Goal: Find contact information: Obtain details needed to contact an individual or organization

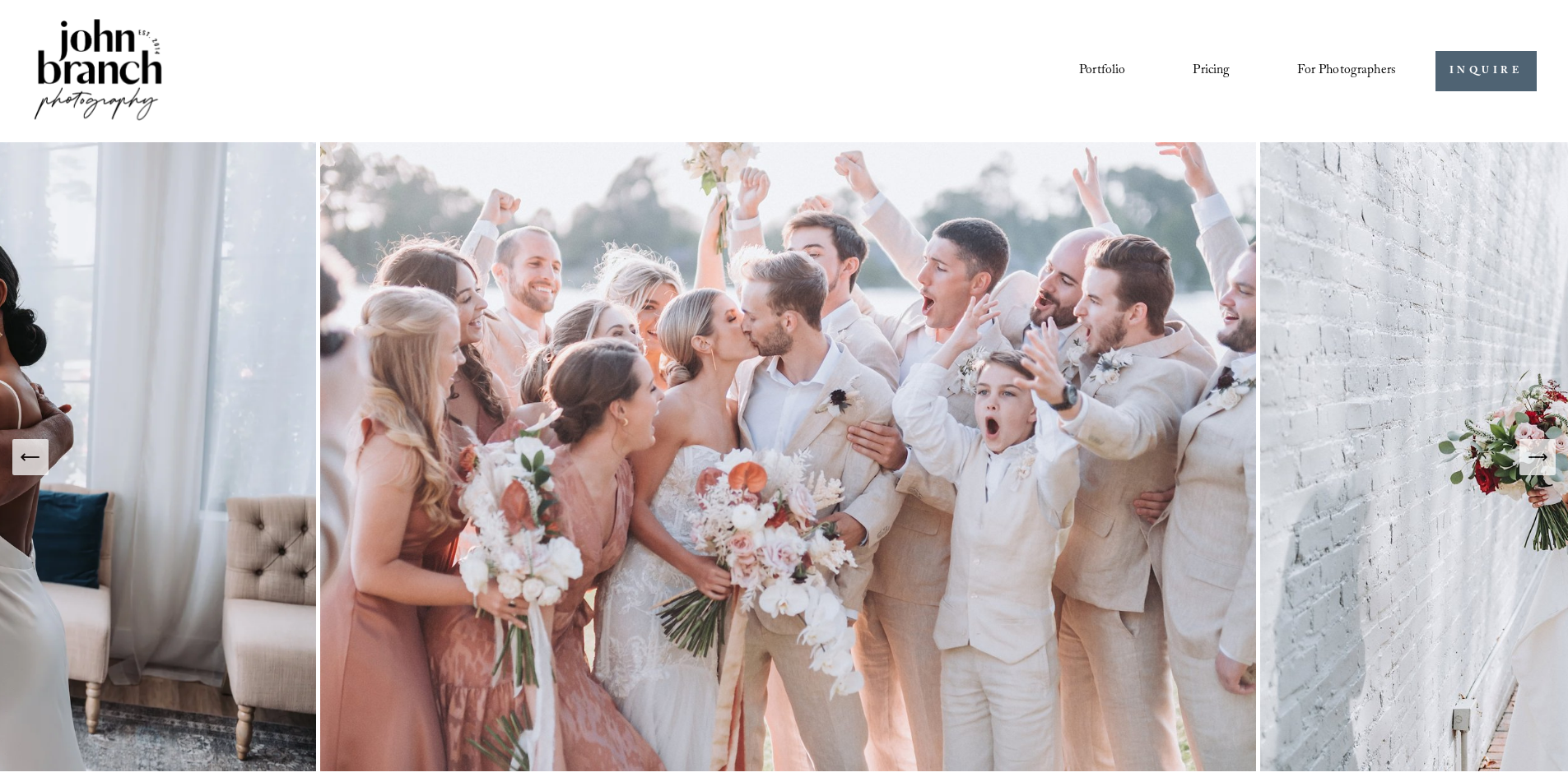
click at [1193, 74] on link "Pricing" at bounding box center [1211, 70] width 37 height 28
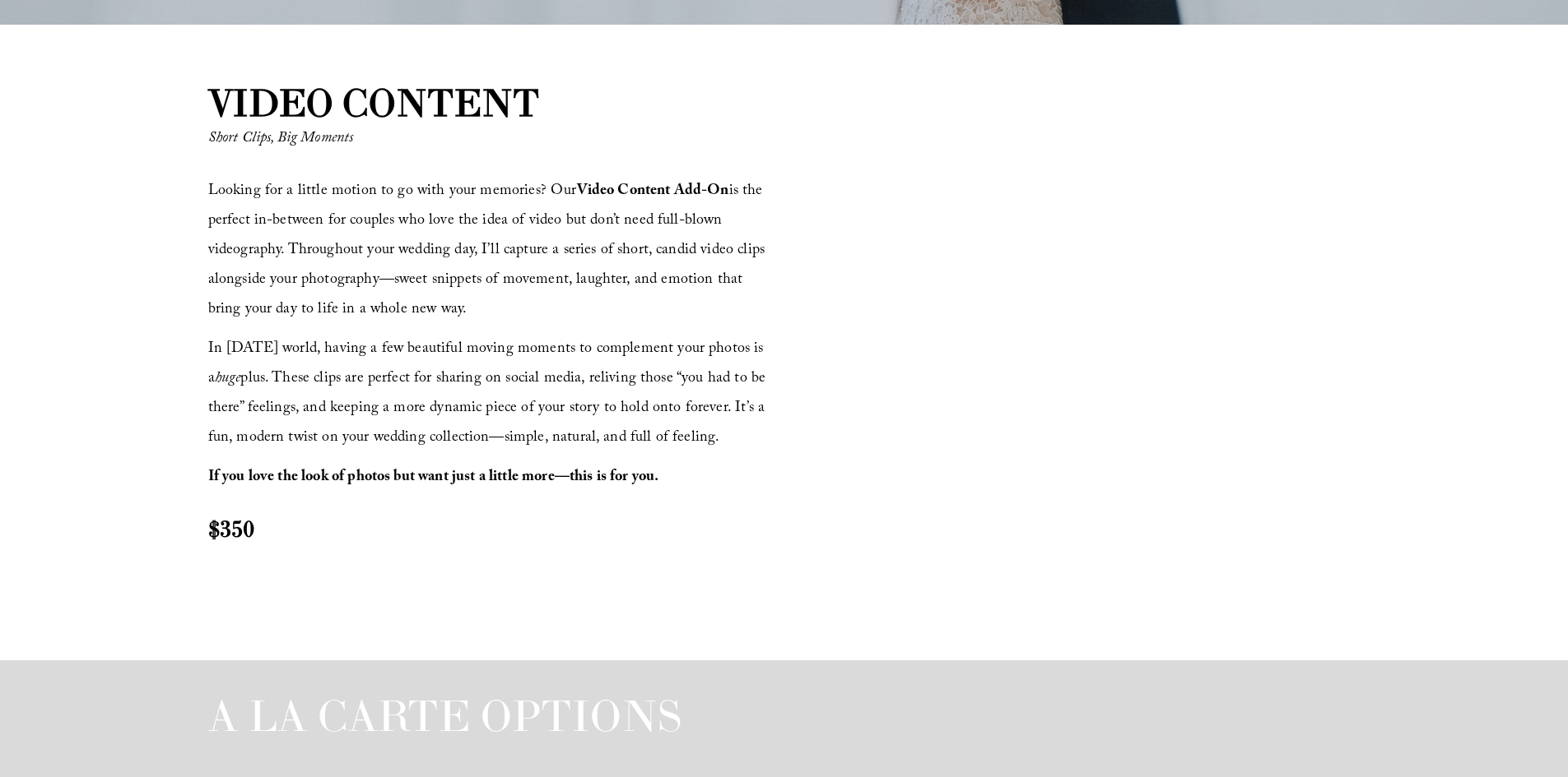
scroll to position [1809, 0]
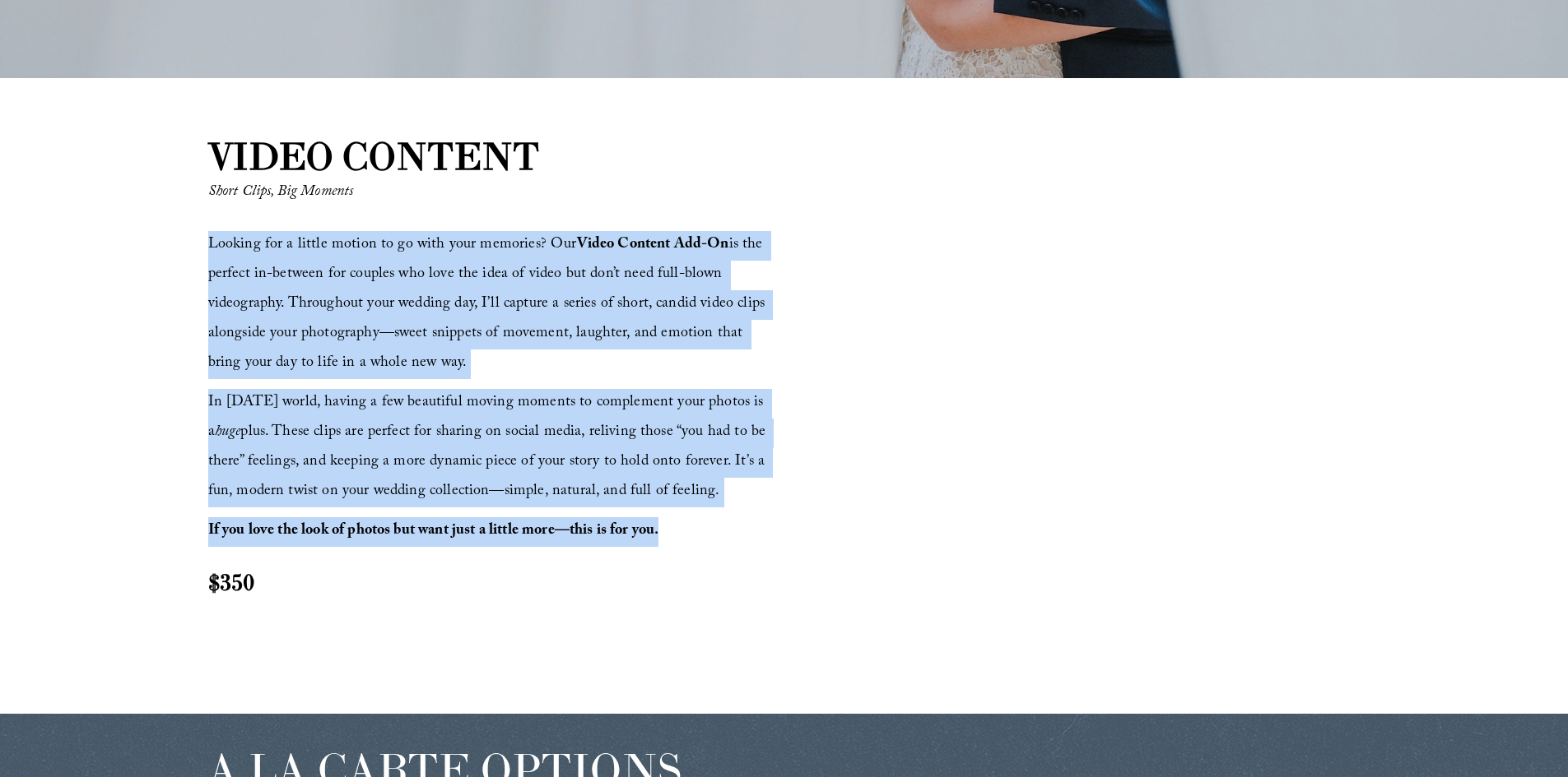
drag, startPoint x: 209, startPoint y: 242, endPoint x: 660, endPoint y: 529, distance: 534.6
click at [660, 529] on div "Looking for a little motion to go with your memories? Our Video Content Add-On …" at bounding box center [494, 414] width 571 height 366
copy div "Looking for a little motion to go with your memories? Our Video Content Add-On …"
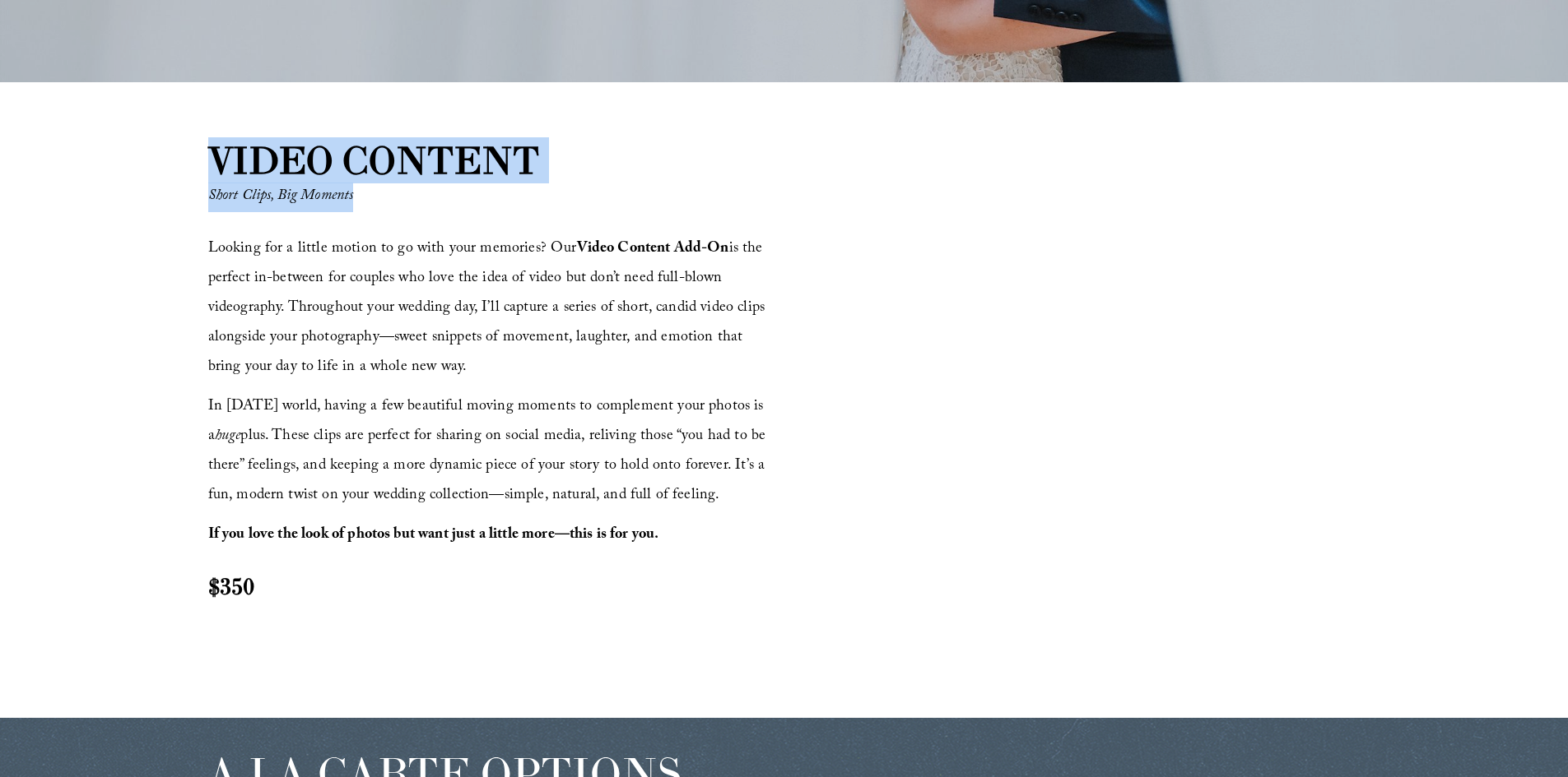
drag, startPoint x: 365, startPoint y: 192, endPoint x: 208, endPoint y: 156, distance: 161.1
click at [208, 156] on div "VIDEO CONTENT Short Clips, Big Moments Looking for a little motion to go with y…" at bounding box center [784, 400] width 1568 height 532
copy div "VIDEO CONTENT Short Clips, Big Moments"
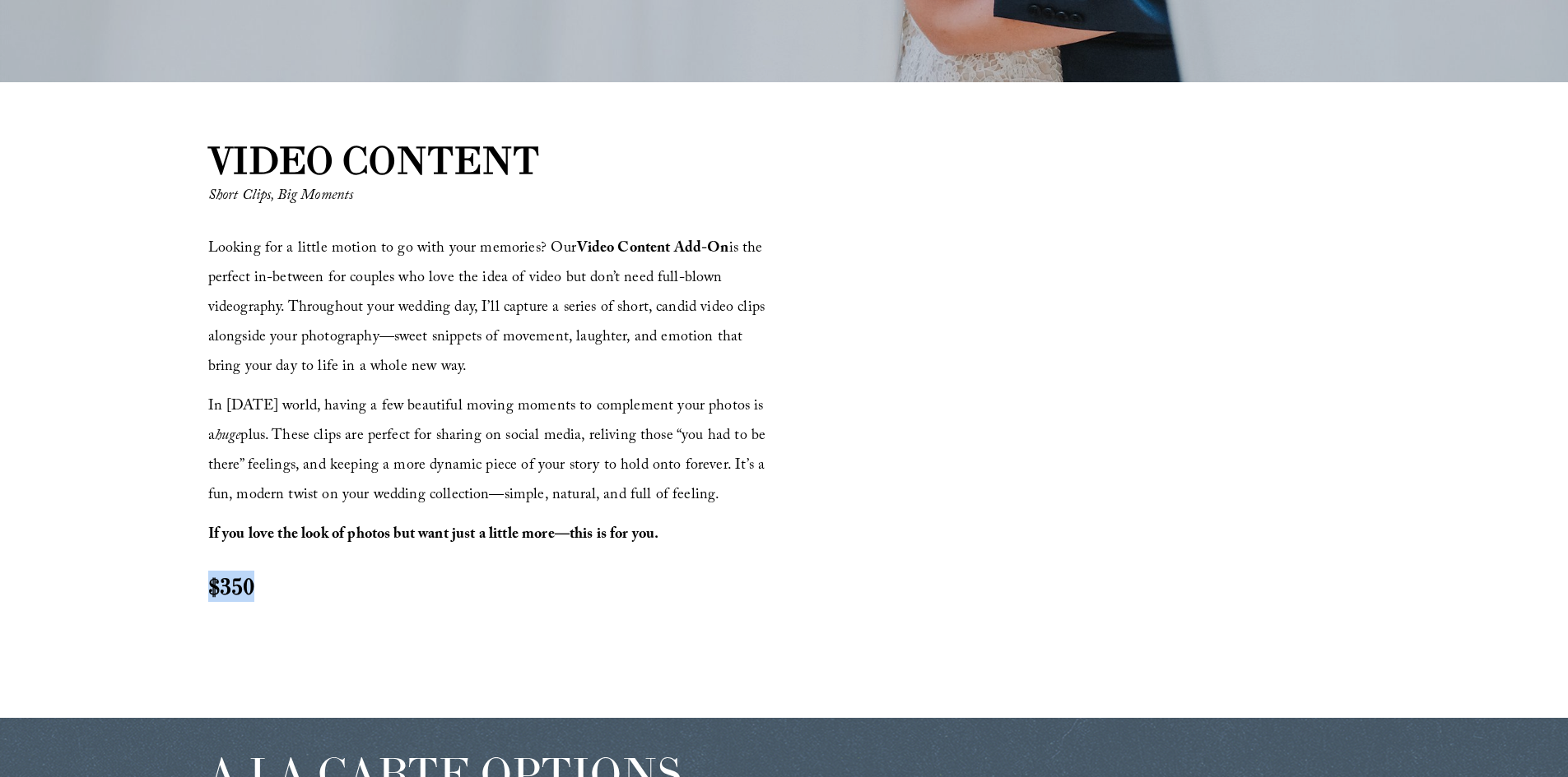
drag, startPoint x: 208, startPoint y: 589, endPoint x: 259, endPoint y: 590, distance: 51.0
click at [259, 590] on h2 "$350" at bounding box center [494, 586] width 571 height 31
copy strong "$350"
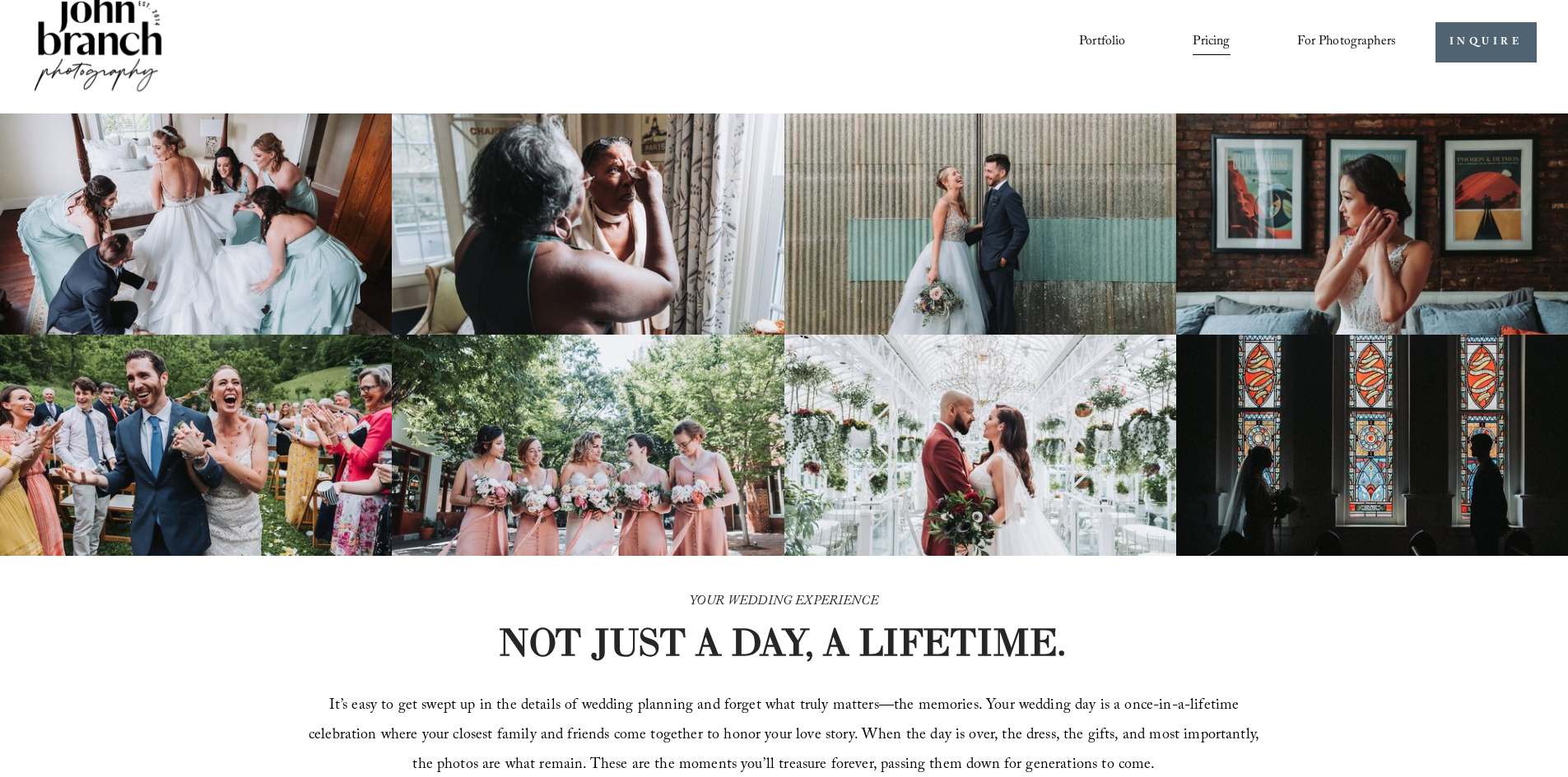
scroll to position [0, 0]
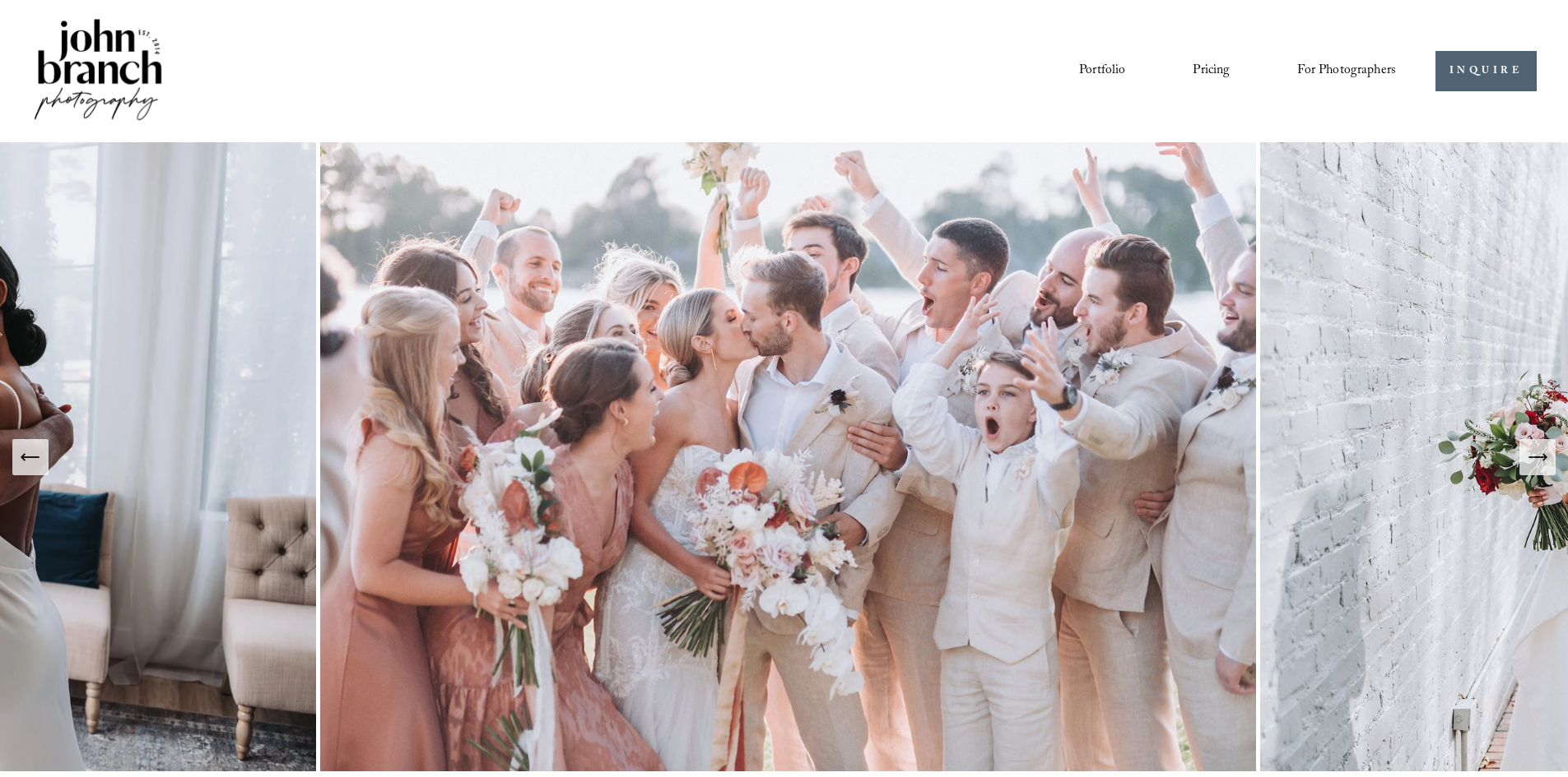
click at [1214, 70] on link "Pricing" at bounding box center [1211, 70] width 37 height 28
click at [1091, 71] on link "Portfolio" at bounding box center [1102, 70] width 46 height 28
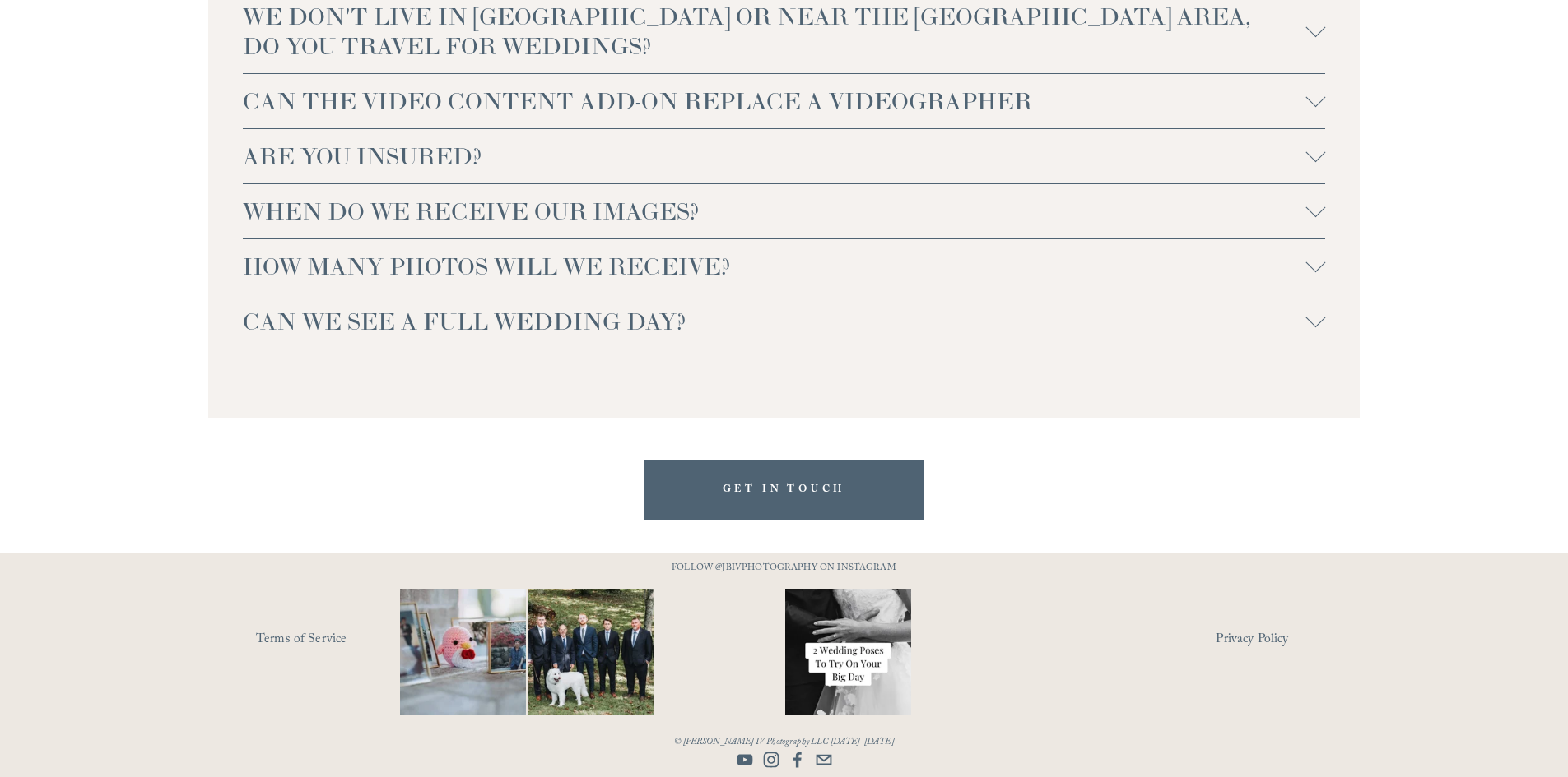
scroll to position [3766, 0]
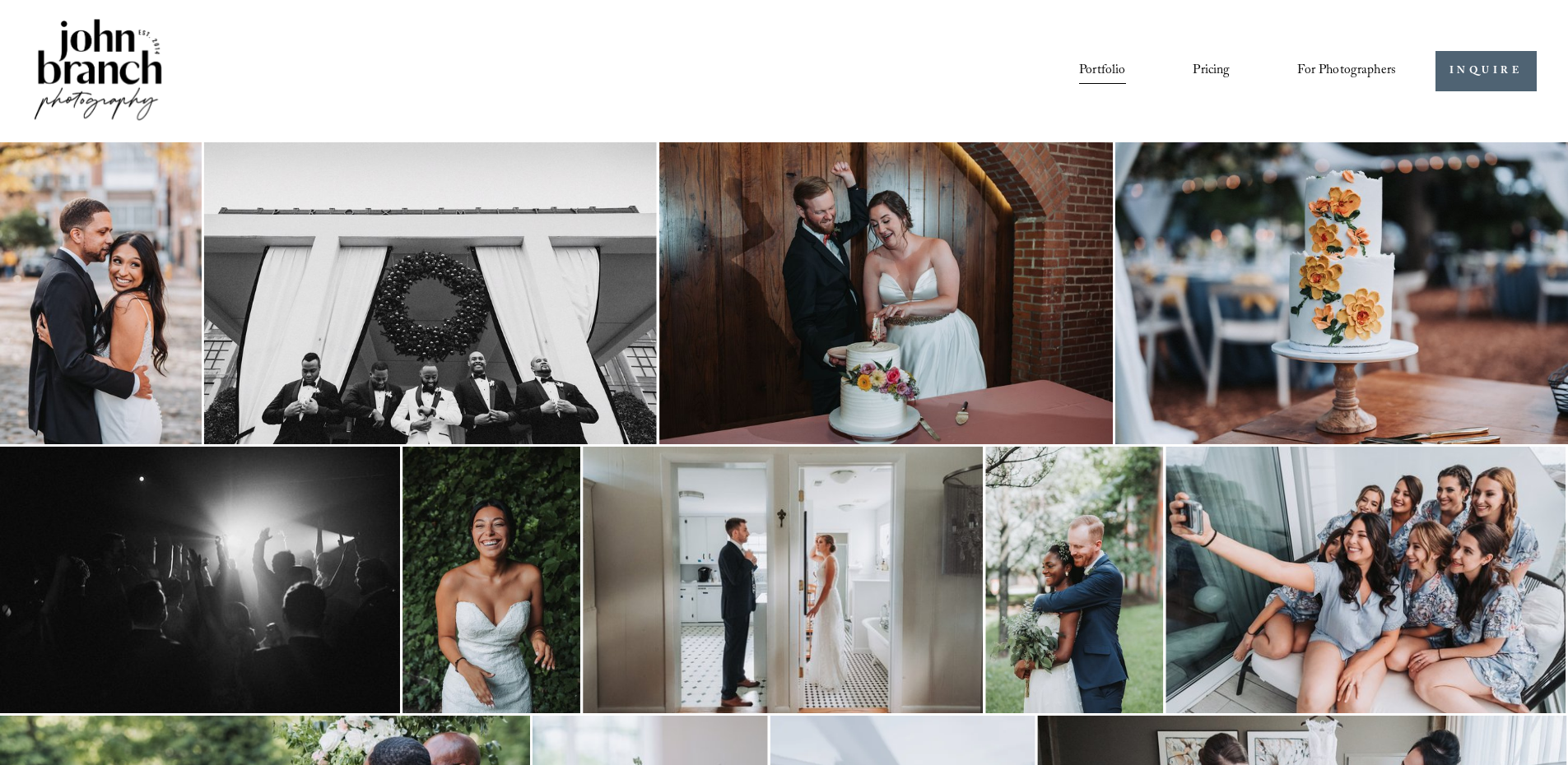
click at [123, 63] on img at bounding box center [97, 71] width 133 height 111
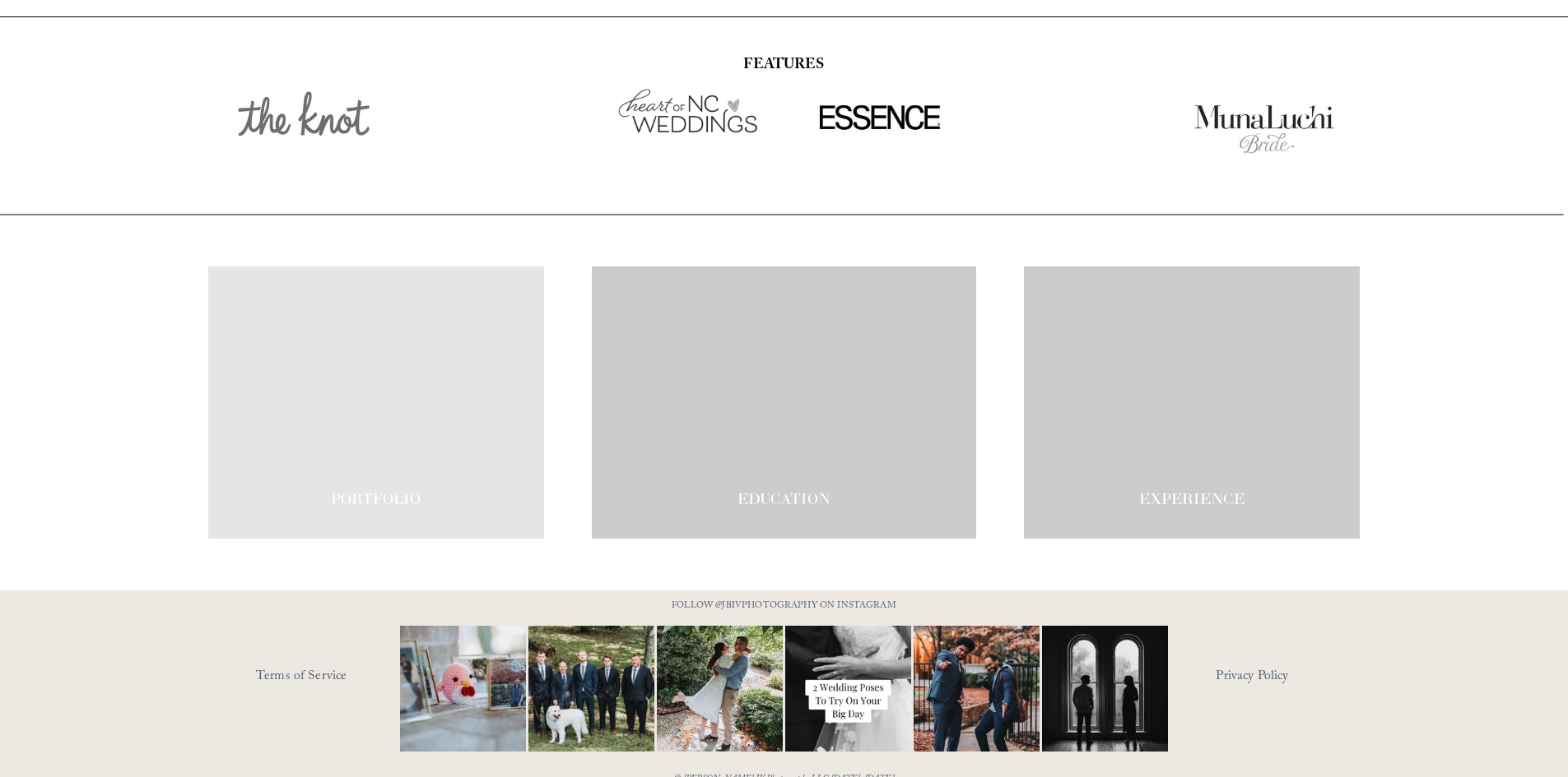
scroll to position [2870, 0]
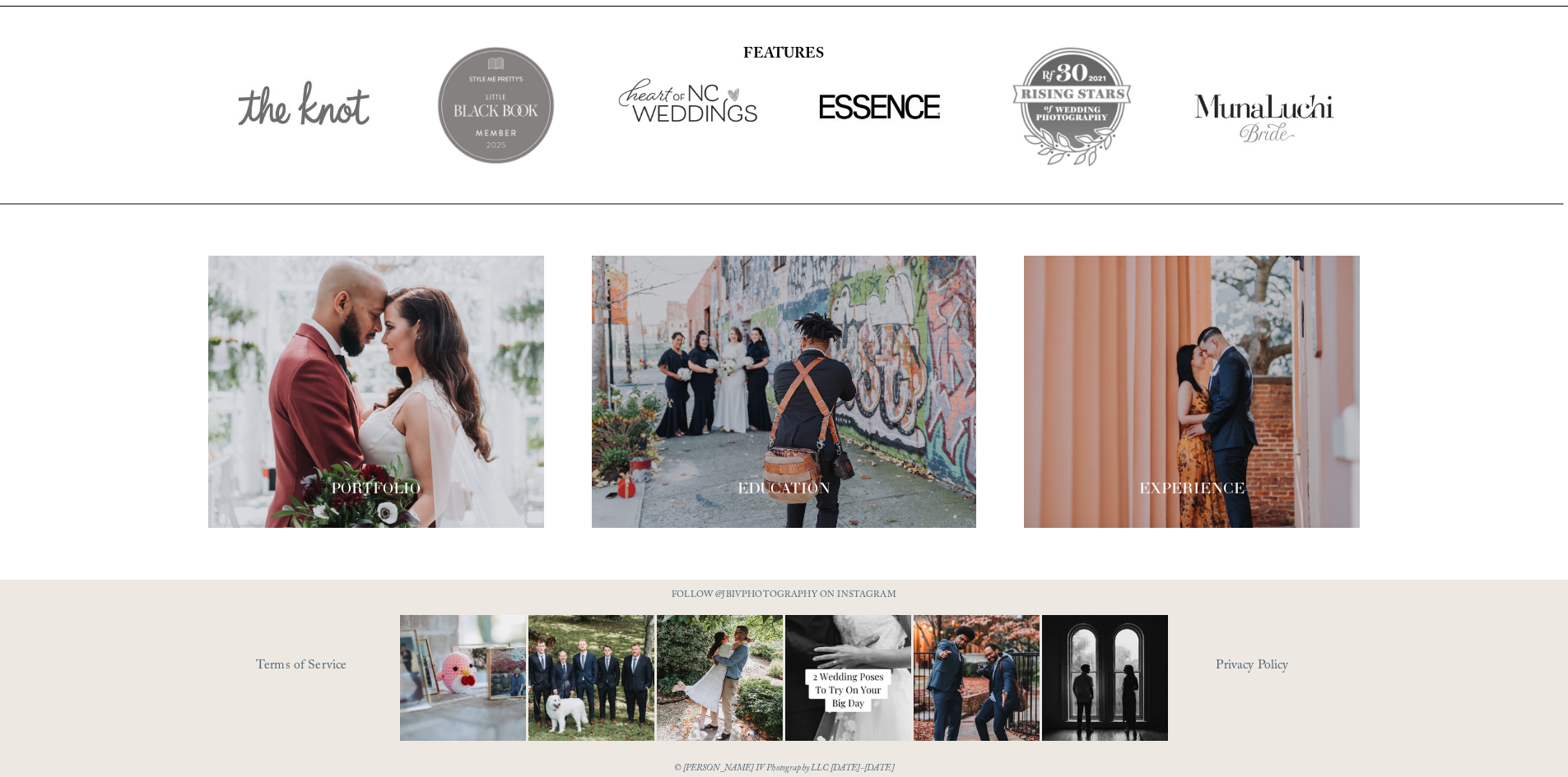
click at [1217, 417] on div at bounding box center [1191, 391] width 336 height 272
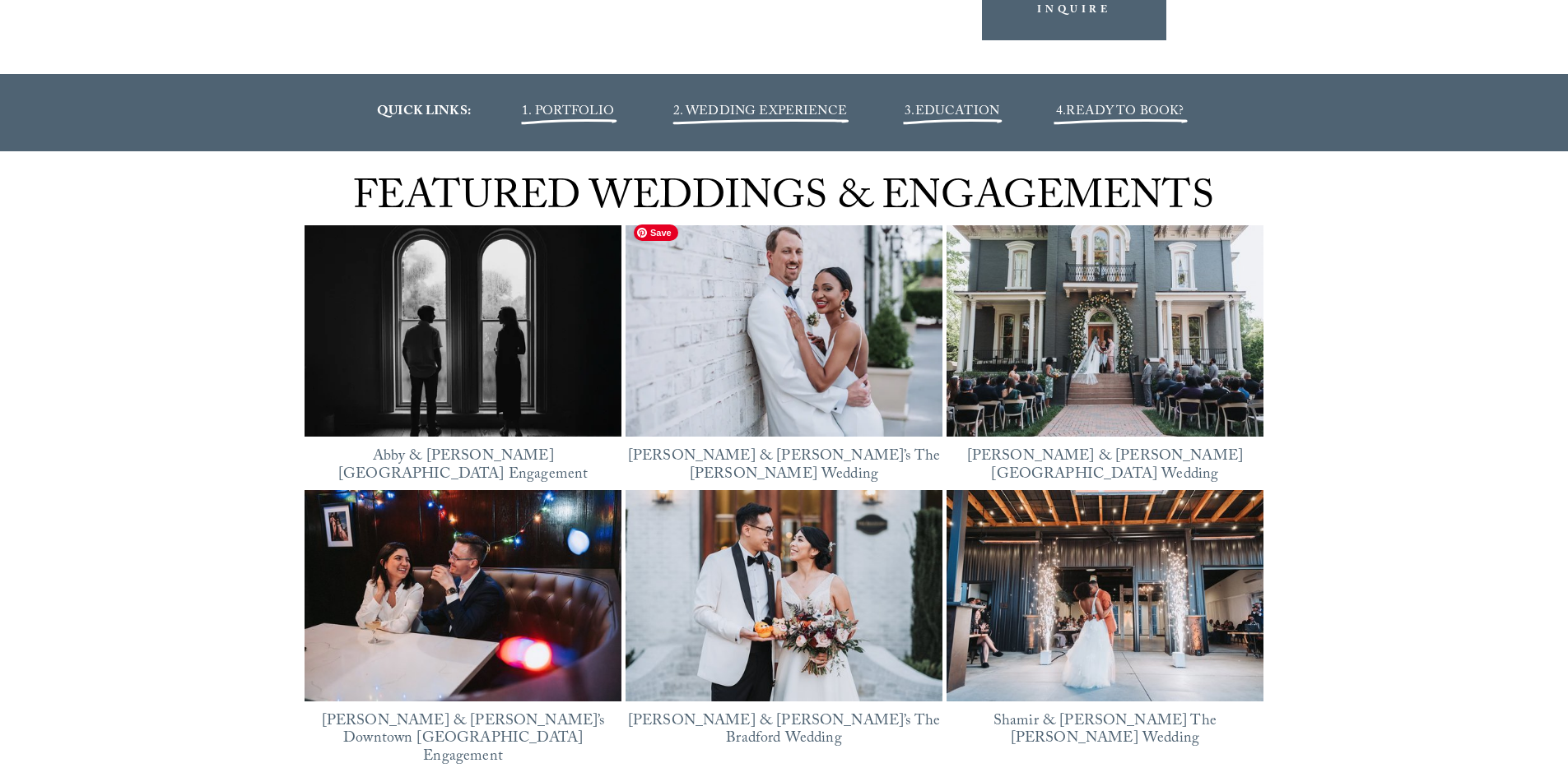
scroll to position [2079, 0]
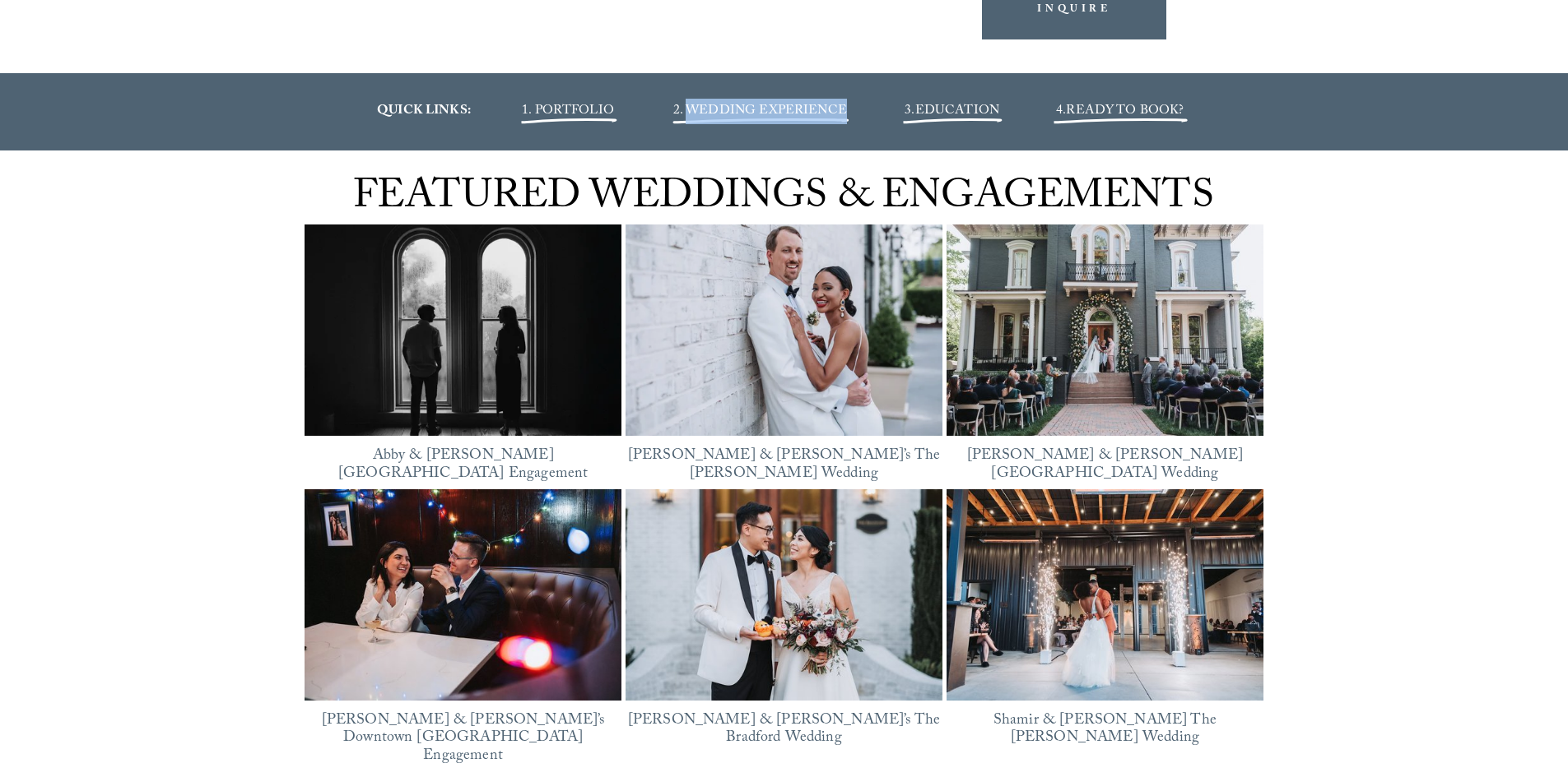
drag, startPoint x: 872, startPoint y: 116, endPoint x: 691, endPoint y: 108, distance: 181.2
click at [691, 108] on p "2. WEDDING EXPERIENCE" at bounding box center [760, 111] width 241 height 26
copy span "WEDDING EXPERIENCE"
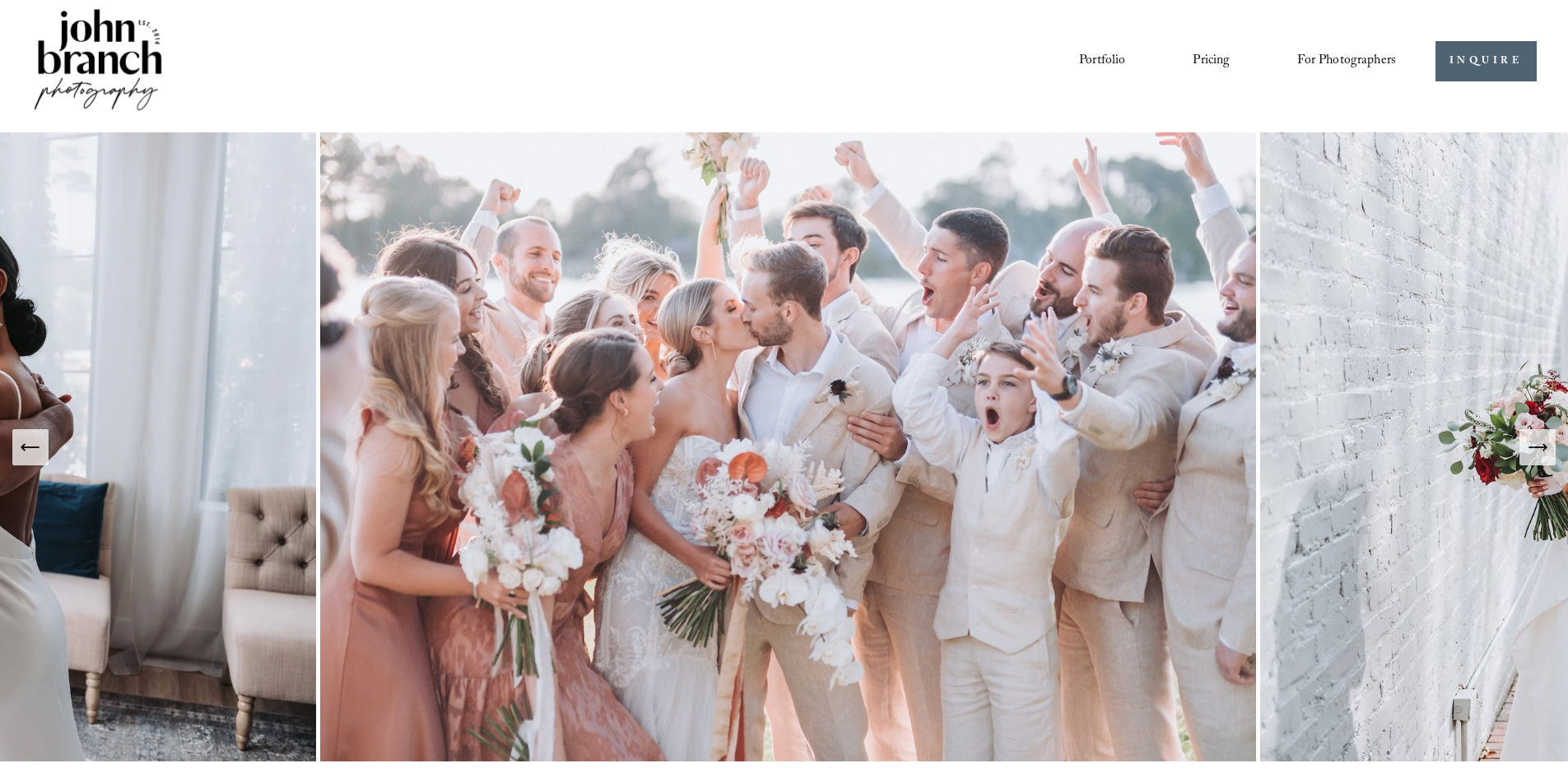
scroll to position [0, 0]
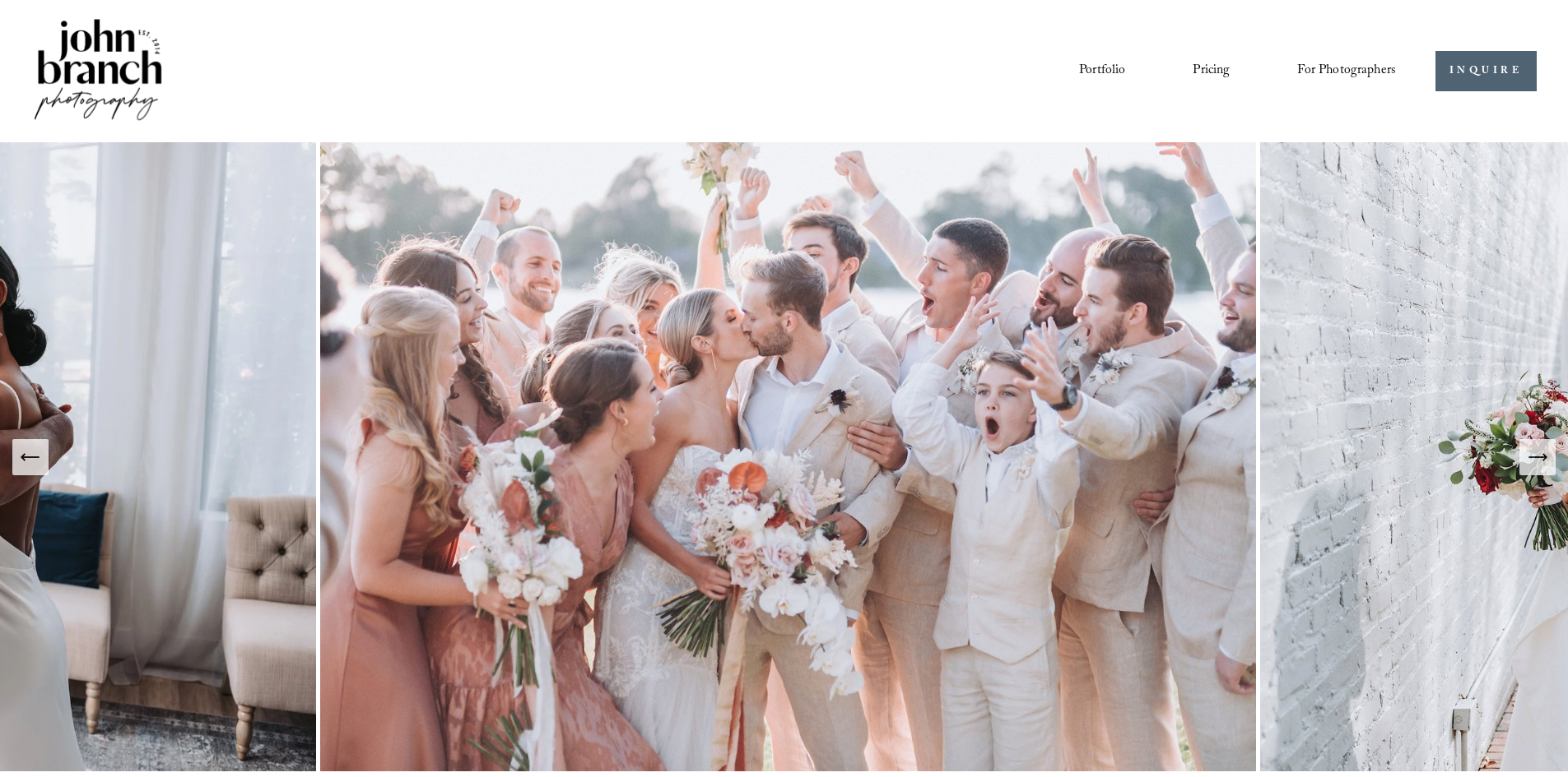
click at [1079, 68] on link "Portfolio" at bounding box center [1102, 70] width 46 height 28
click at [1461, 61] on link "INQUIRE" at bounding box center [1485, 71] width 101 height 41
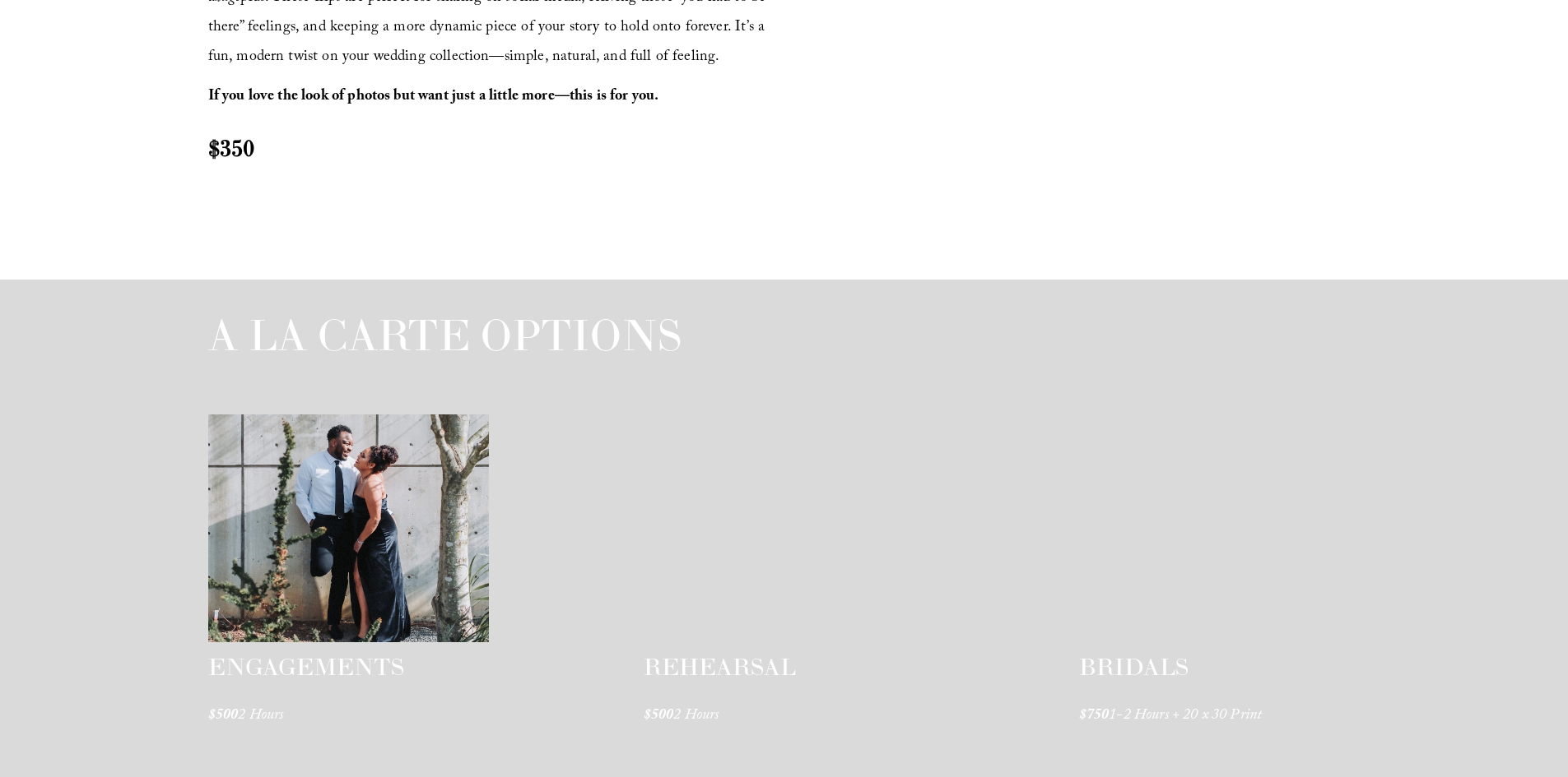
scroll to position [1974, 0]
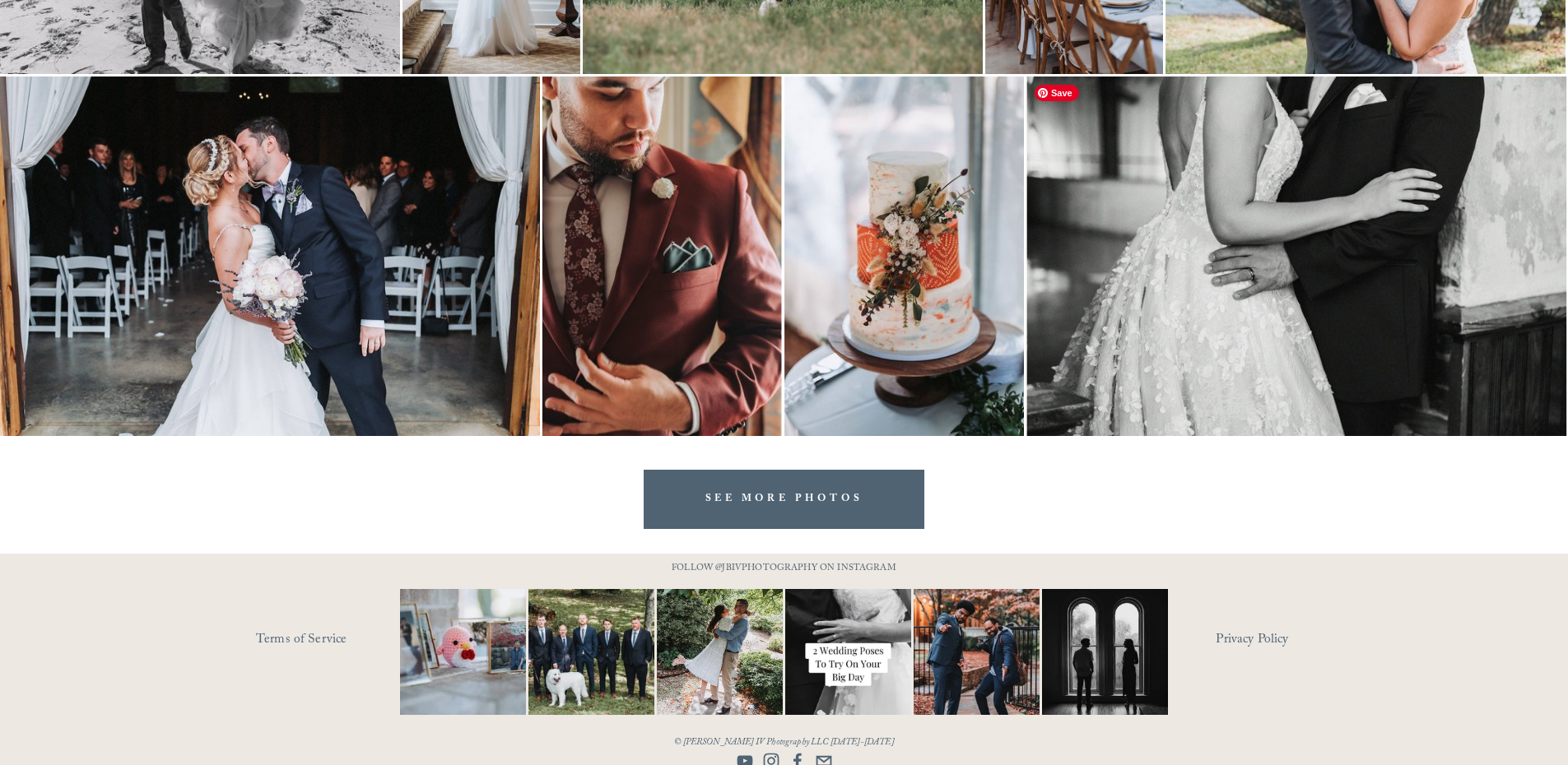
scroll to position [3304, 0]
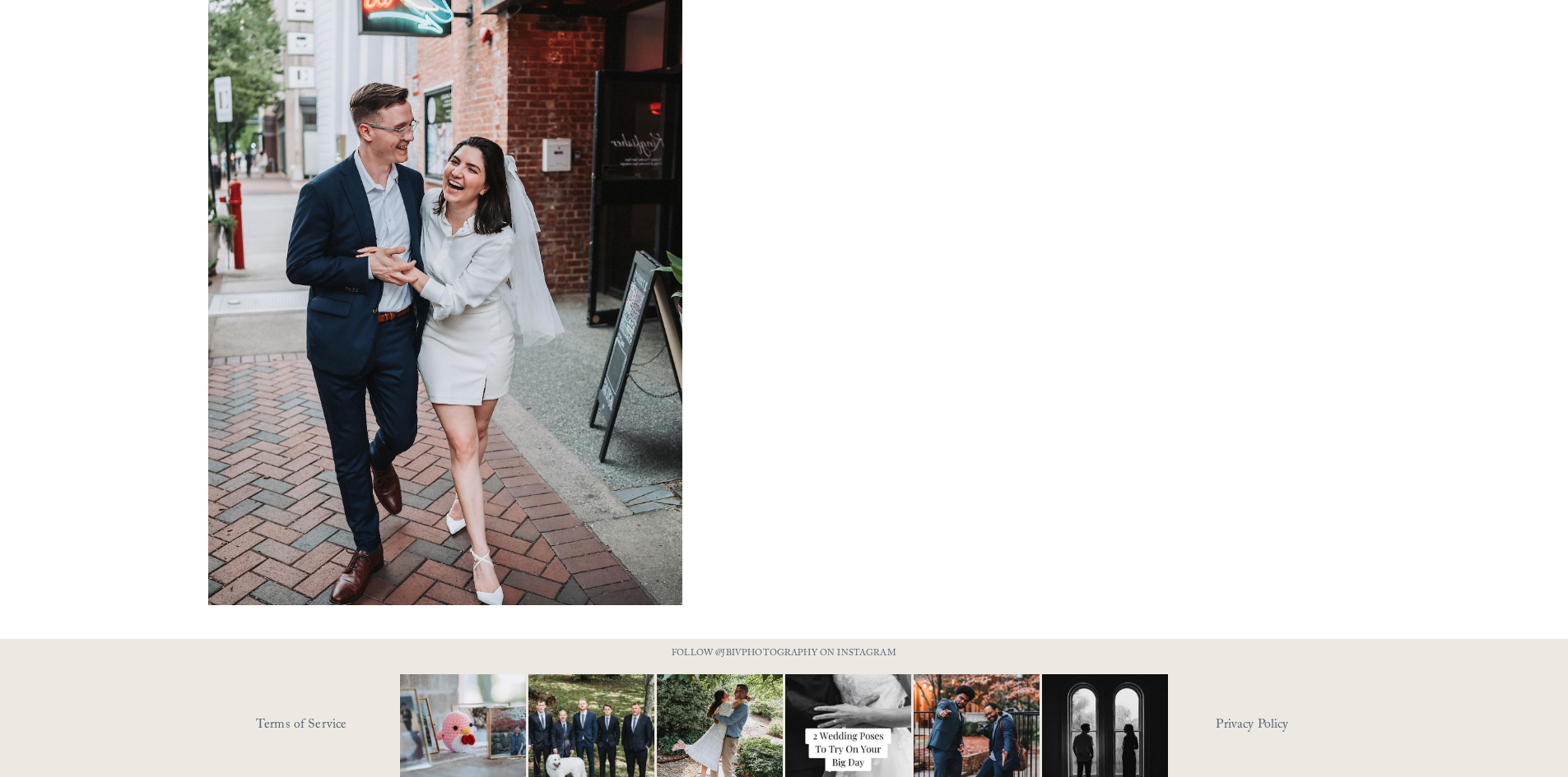
scroll to position [1188, 0]
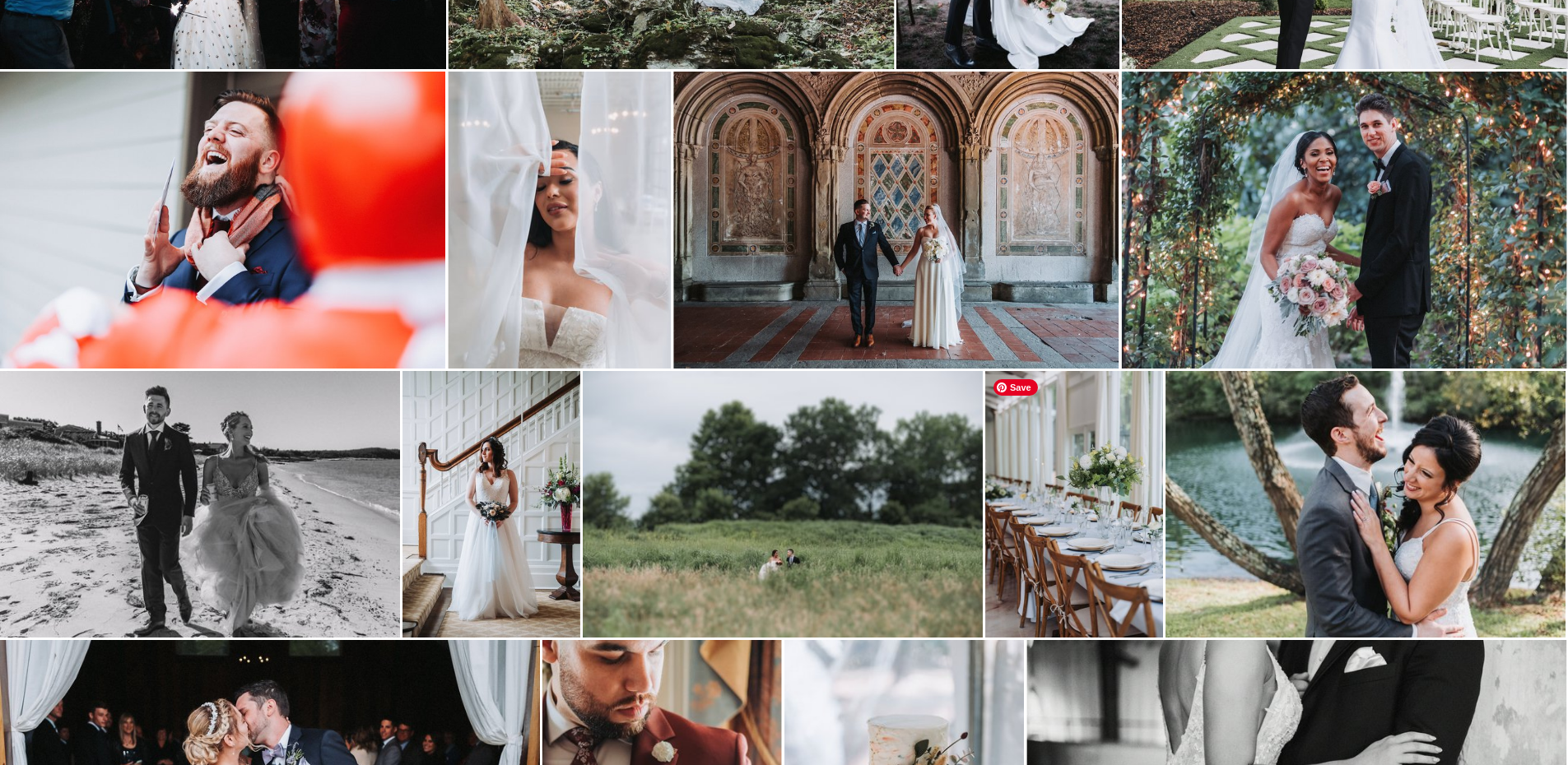
scroll to position [2234, 0]
